Goal: Book appointment/travel/reservation

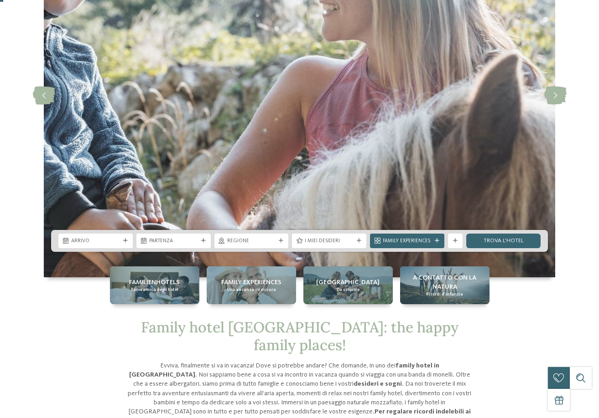
scroll to position [182, 0]
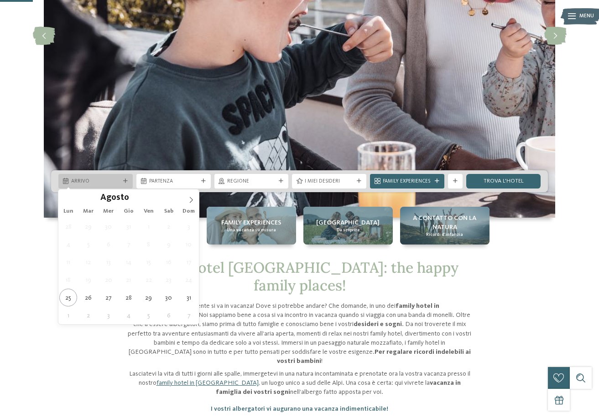
click at [119, 180] on span "Arrivo" at bounding box center [95, 181] width 49 height 7
click at [192, 201] on icon at bounding box center [191, 200] width 6 height 6
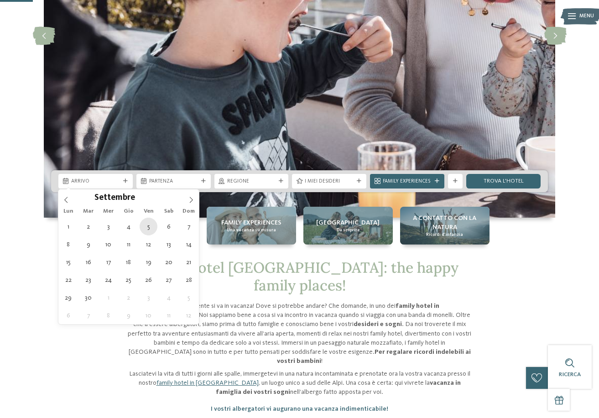
type div "[DATE]"
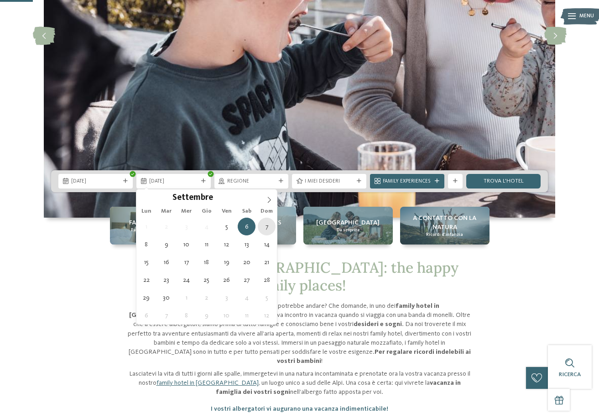
type div "[DATE]"
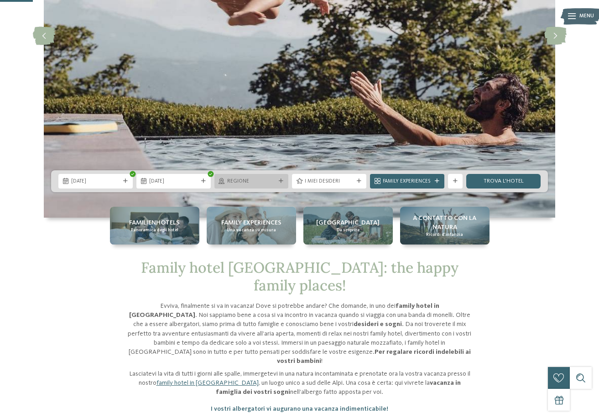
click at [262, 179] on span "Regione" at bounding box center [251, 181] width 49 height 7
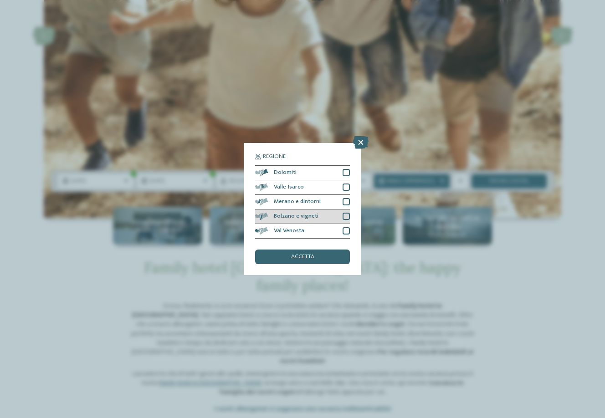
click at [346, 215] on div at bounding box center [346, 216] width 7 height 7
click at [329, 252] on div "accetta" at bounding box center [302, 257] width 95 height 15
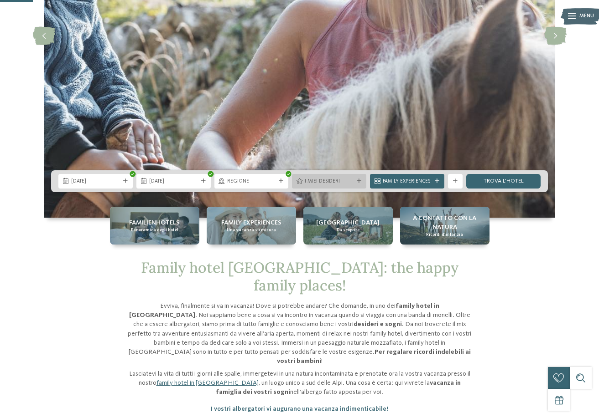
click at [345, 183] on span "I miei desideri" at bounding box center [328, 181] width 49 height 7
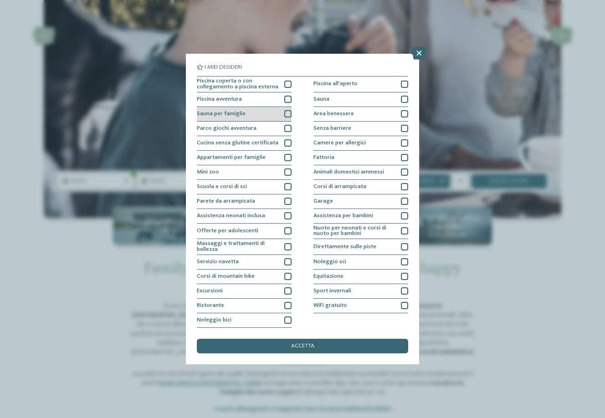
click at [284, 113] on div at bounding box center [287, 113] width 7 height 7
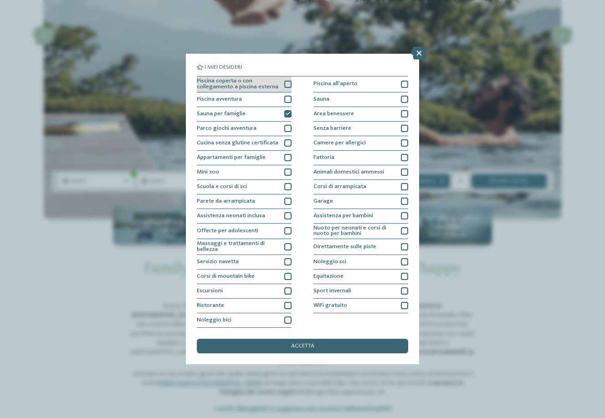
click at [289, 83] on div at bounding box center [287, 84] width 7 height 7
click at [293, 341] on div "accetta" at bounding box center [303, 346] width 212 height 15
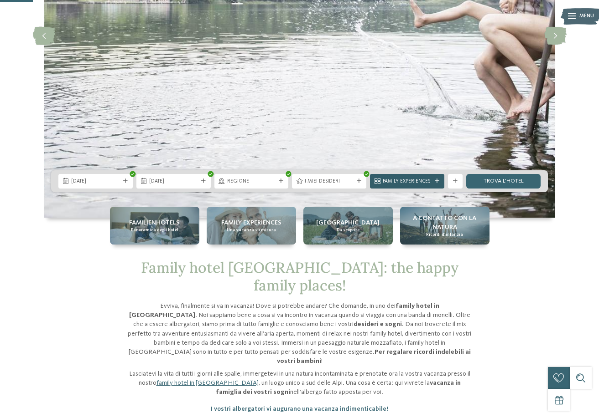
click at [424, 178] on span "Family Experiences" at bounding box center [406, 181] width 49 height 7
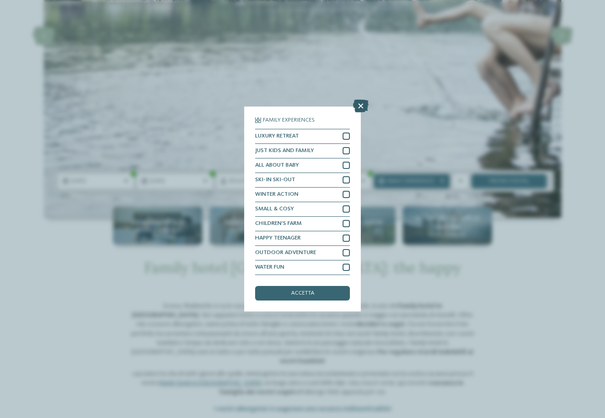
click at [358, 104] on icon at bounding box center [360, 106] width 15 height 13
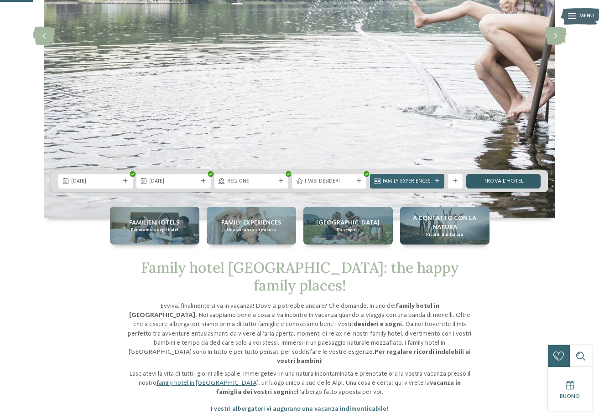
click at [489, 185] on link "trova l’hotel" at bounding box center [503, 181] width 74 height 15
